Goal: Task Accomplishment & Management: Manage account settings

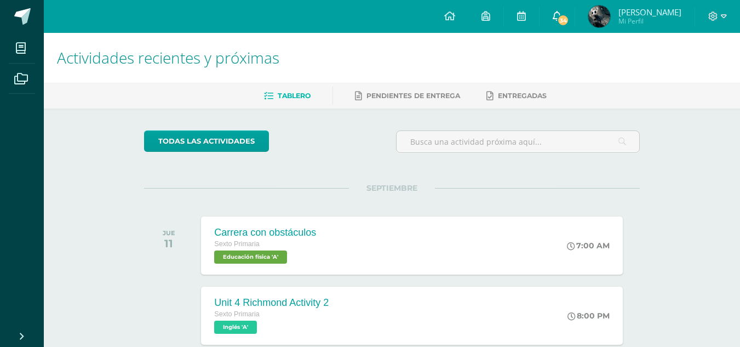
click at [561, 11] on icon at bounding box center [556, 16] width 9 height 10
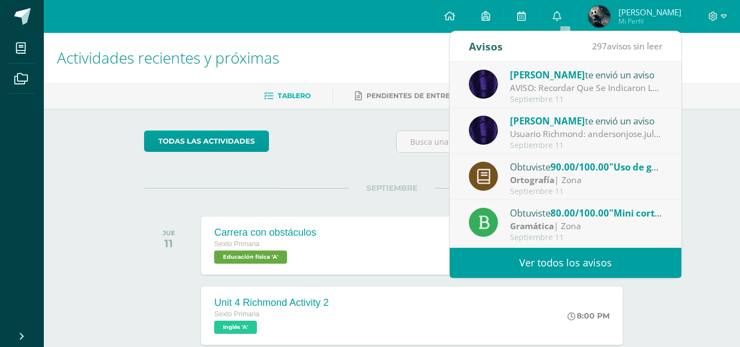
click at [566, 100] on div "Septiembre 11" at bounding box center [586, 99] width 152 height 9
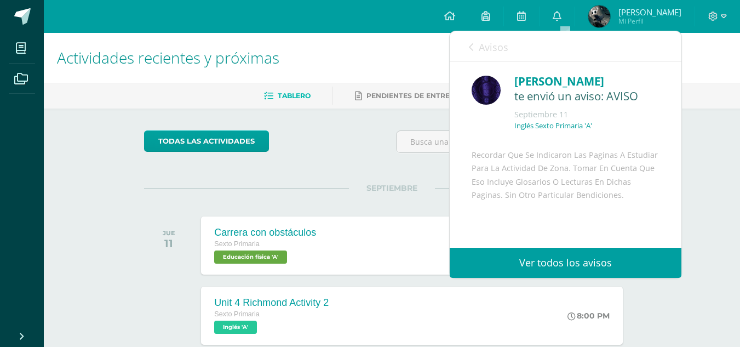
click at [498, 56] on link "Avisos" at bounding box center [488, 46] width 39 height 31
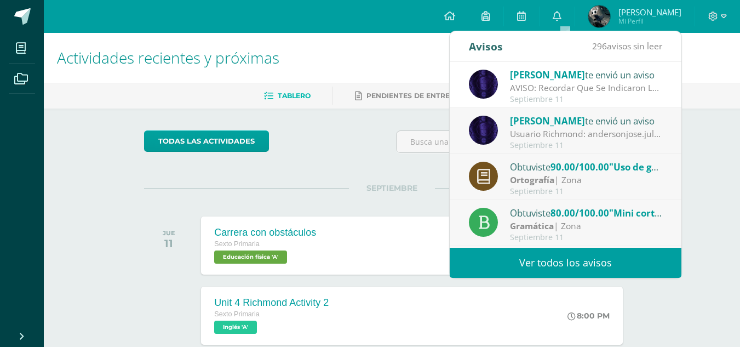
click at [540, 155] on div "Obtuviste 90.00/100.00 "Uso de g" en Ortografía Ortografía | Zona Septiembre 11" at bounding box center [565, 177] width 232 height 46
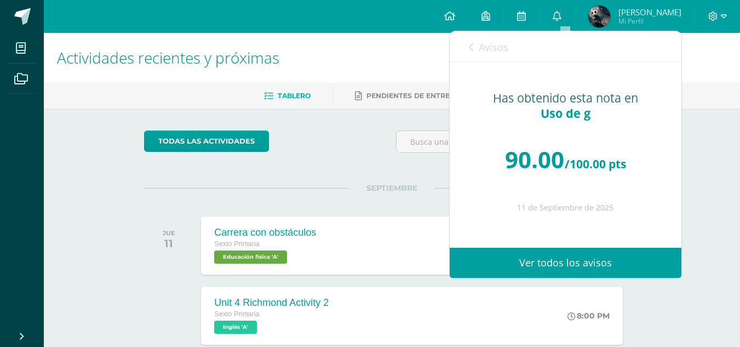
click at [492, 50] on span "Avisos" at bounding box center [493, 47] width 30 height 13
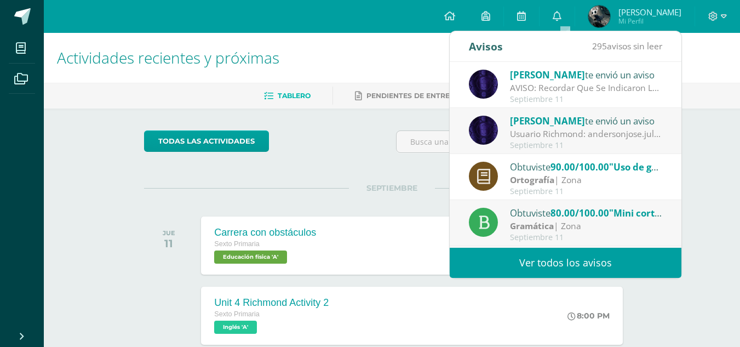
click at [515, 125] on span "Luis" at bounding box center [547, 120] width 75 height 13
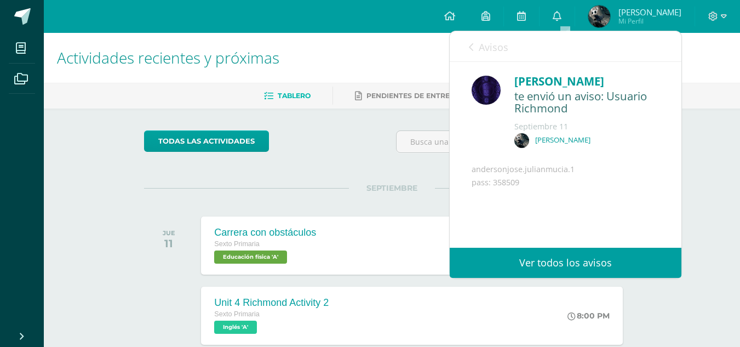
drag, startPoint x: 570, startPoint y: 181, endPoint x: 495, endPoint y: 184, distance: 74.5
click at [488, 187] on div "andersonjose.julianmucia.1 pass: 358509" at bounding box center [565, 216] width 188 height 107
click at [626, 161] on div "Luis te envió un aviso: Usuario Richmond Septiembre 11 Anderson Julian anderson…" at bounding box center [565, 171] width 232 height 219
drag, startPoint x: 472, startPoint y: 181, endPoint x: 580, endPoint y: 181, distance: 107.9
click at [580, 181] on div "andersonjose.julianmucia.1 pass: 358509" at bounding box center [565, 216] width 188 height 107
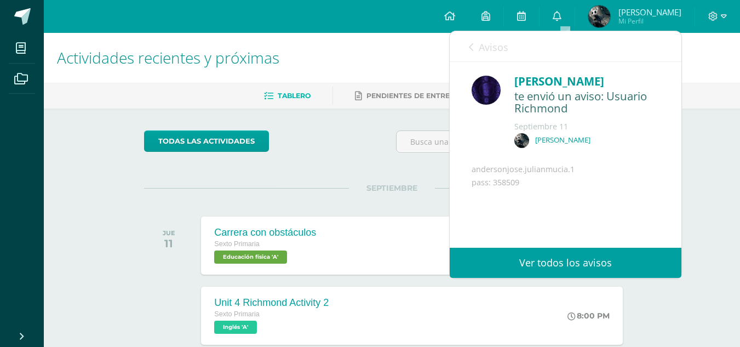
copy div "andersonjose.julianmucia.1"
click at [536, 195] on div "andersonjose.julianmucia.1 pass: 358509" at bounding box center [565, 216] width 188 height 107
drag, startPoint x: 517, startPoint y: 195, endPoint x: 494, endPoint y: 198, distance: 23.6
click at [494, 198] on div "andersonjose.julianmucia.1 pass: 358509" at bounding box center [565, 216] width 188 height 107
copy div "358509"
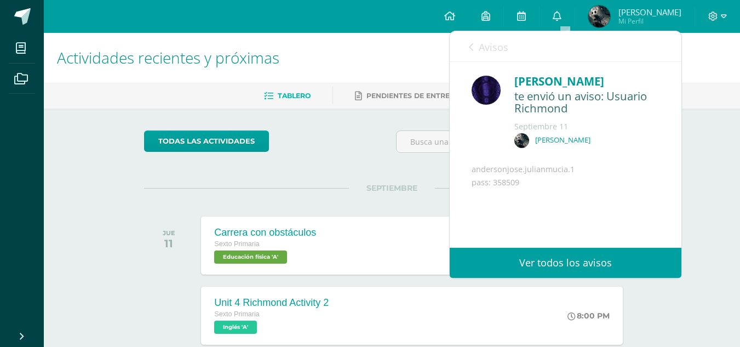
click at [349, 135] on div "todas las Actividades" at bounding box center [245, 145] width 210 height 31
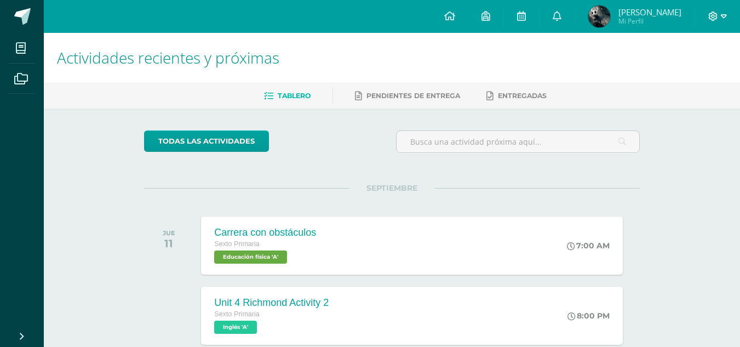
click at [722, 13] on icon at bounding box center [723, 16] width 6 height 10
click at [696, 64] on link "Configuración" at bounding box center [682, 59] width 86 height 16
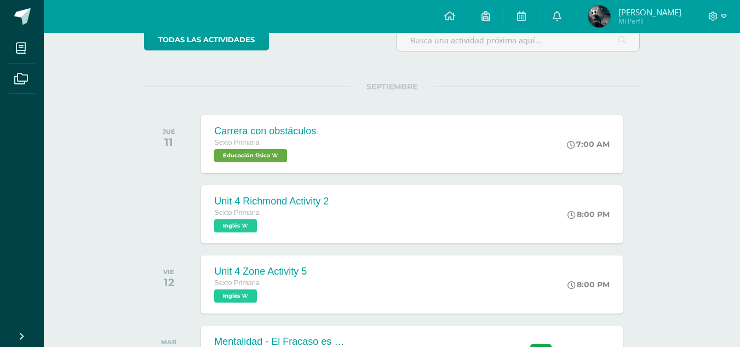
scroll to position [103, 0]
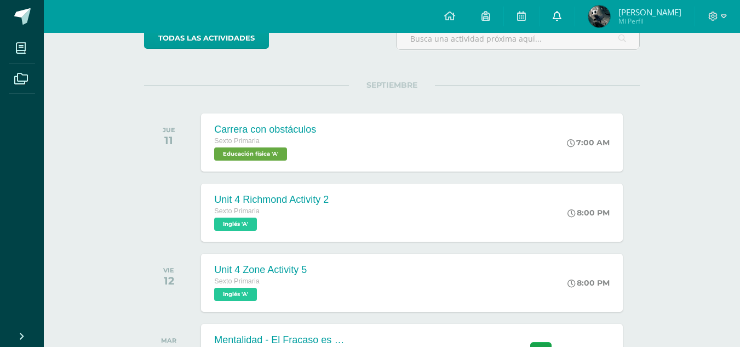
click at [574, 14] on link at bounding box center [556, 16] width 35 height 33
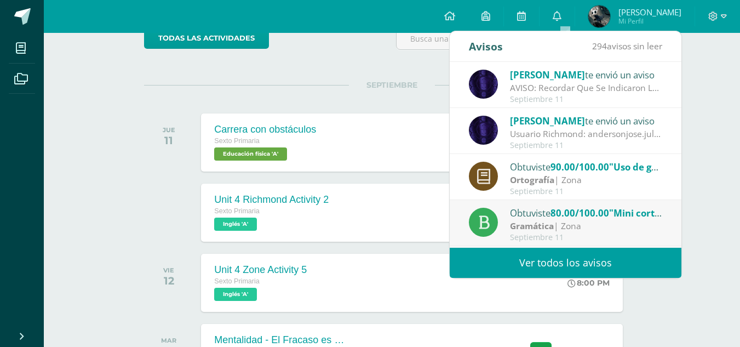
click at [567, 123] on div "Luis te envió un aviso" at bounding box center [586, 120] width 152 height 14
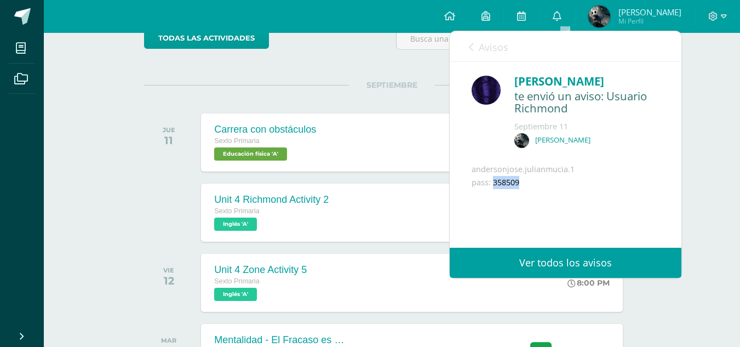
drag, startPoint x: 518, startPoint y: 194, endPoint x: 490, endPoint y: 196, distance: 28.0
click at [491, 197] on div "andersonjose.julianmucia.1 pass: 358509" at bounding box center [565, 216] width 188 height 107
click at [566, 199] on div "andersonjose.julianmucia.1 pass: 358509" at bounding box center [565, 216] width 188 height 107
click at [501, 198] on div "andersonjose.julianmucia.1 pass: 358509" at bounding box center [565, 216] width 188 height 107
click at [491, 198] on div "andersonjose.julianmucia.1 pass: 358509" at bounding box center [565, 216] width 188 height 107
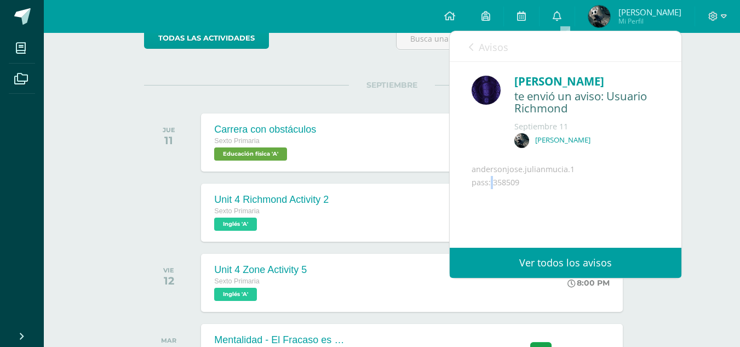
click at [493, 197] on div "andersonjose.julianmucia.1 pass: 358509" at bounding box center [565, 216] width 188 height 107
click at [503, 54] on link "Avisos" at bounding box center [488, 46] width 39 height 31
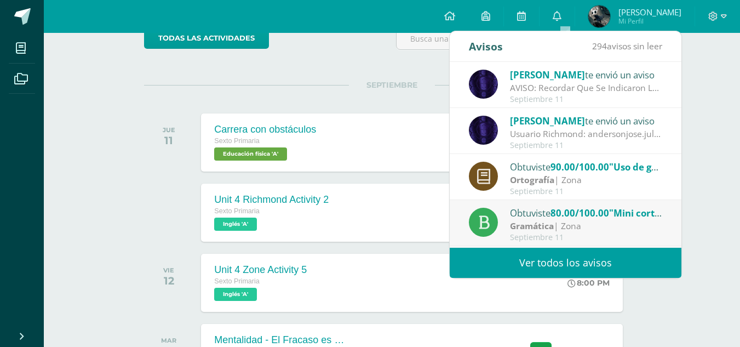
click at [344, 97] on div "SEPTIEMBRE JUE 11 Carrera con obstáculos Sexto Primaria Educación física 'A' 7:…" at bounding box center [391, 129] width 495 height 88
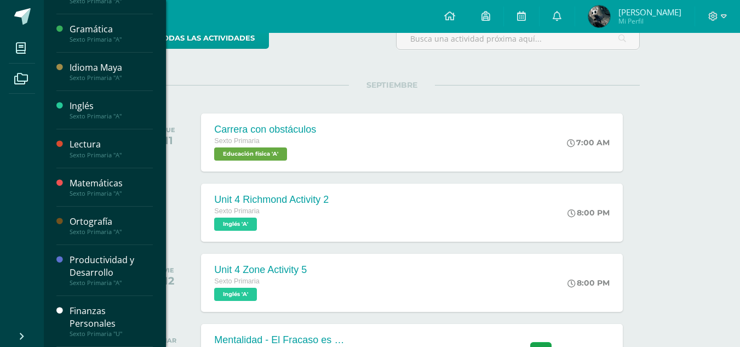
scroll to position [331, 0]
click at [103, 327] on div "Finanzas Personales" at bounding box center [111, 316] width 83 height 25
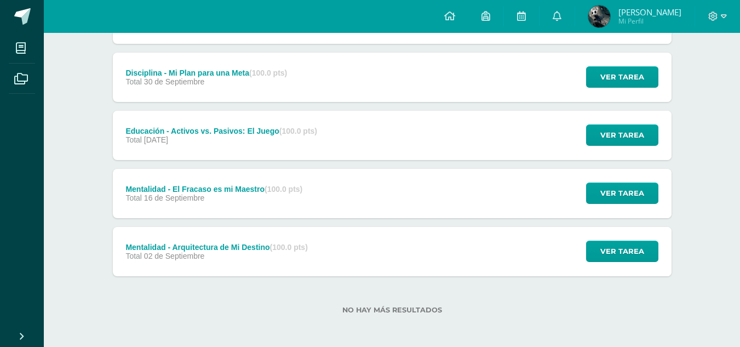
scroll to position [248, 0]
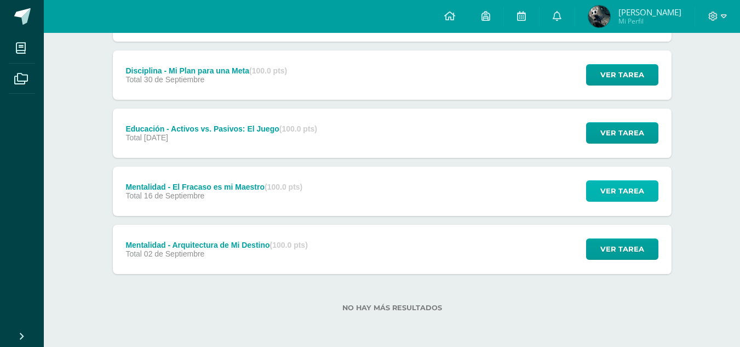
click at [616, 198] on span "Ver tarea" at bounding box center [622, 191] width 44 height 20
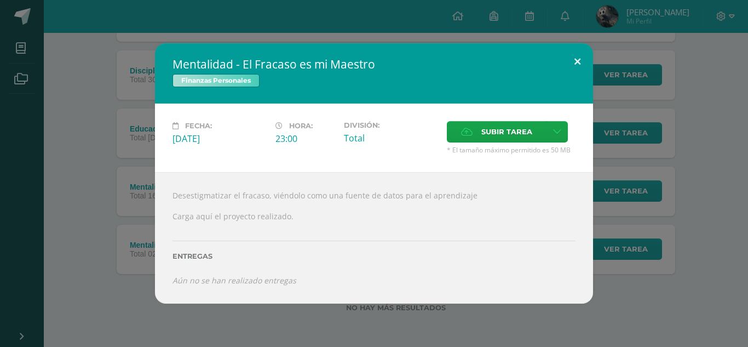
click at [578, 67] on button at bounding box center [577, 61] width 31 height 37
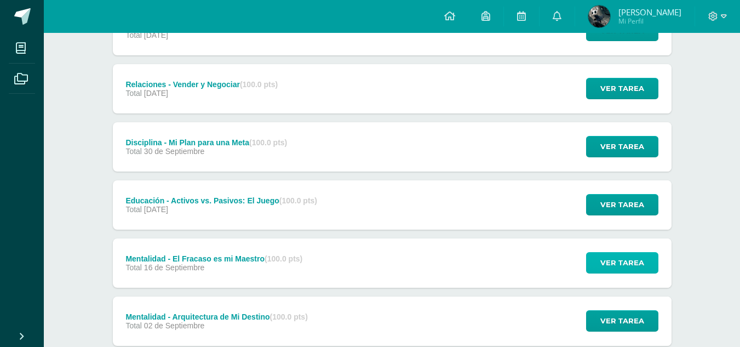
scroll to position [0, 0]
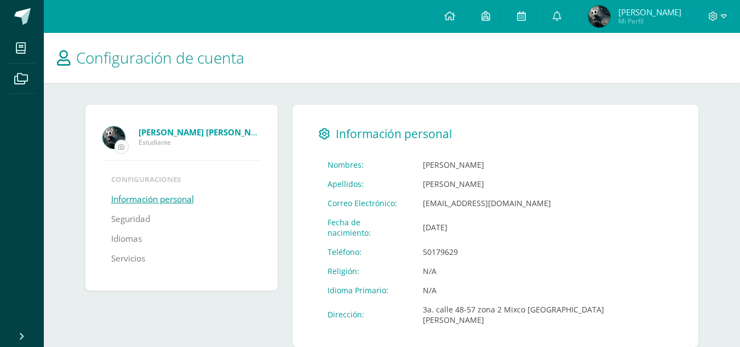
click at [123, 147] on input "file" at bounding box center [121, 146] width 13 height 13
click at [718, 21] on span at bounding box center [717, 16] width 19 height 12
click at [695, 71] on span "Cerrar sesión" at bounding box center [688, 75] width 49 height 10
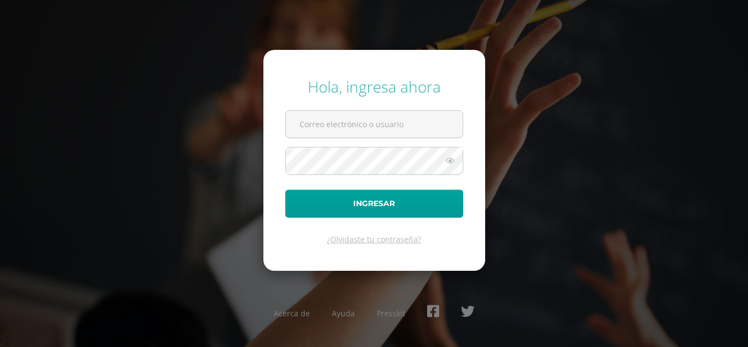
type input "[EMAIL_ADDRESS][DOMAIN_NAME]"
click at [447, 163] on icon at bounding box center [450, 160] width 14 height 13
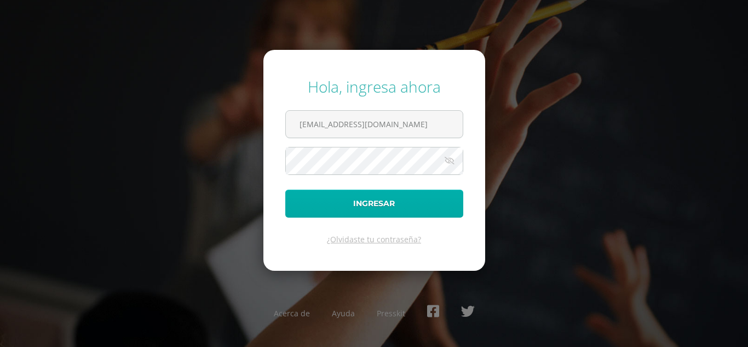
drag, startPoint x: 447, startPoint y: 163, endPoint x: 452, endPoint y: 194, distance: 31.6
click at [452, 194] on form "Hola, ingresa ahora [EMAIL_ADDRESS][DOMAIN_NAME] Ingresar ¿Olvidaste tu contras…" at bounding box center [374, 160] width 222 height 220
click at [452, 194] on button "Ingresar" at bounding box center [374, 203] width 178 height 28
